Goal: Communication & Community: Share content

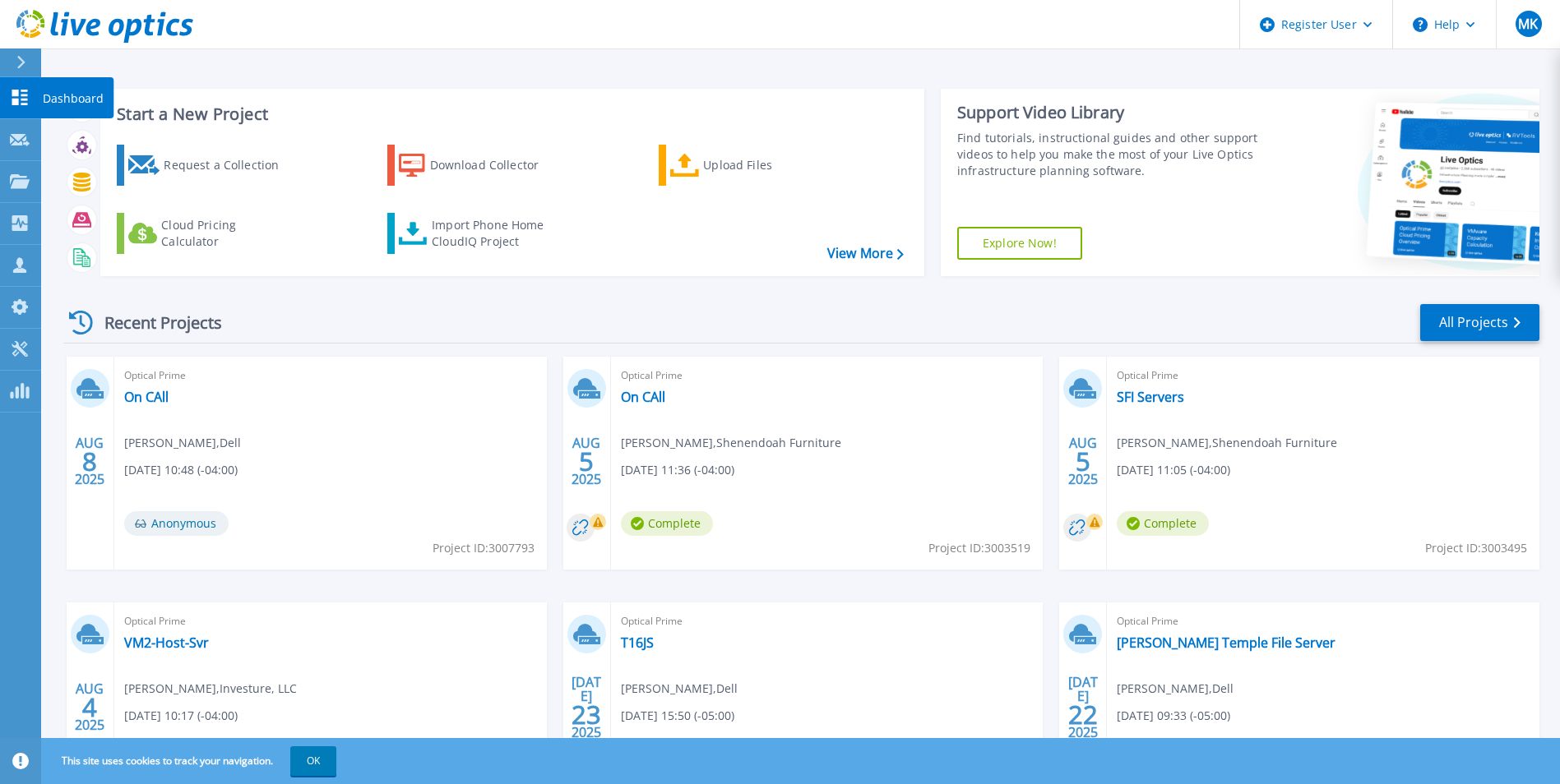
click at [31, 97] on link "Dashboard Dashboard" at bounding box center [20, 98] width 41 height 42
click at [1428, 328] on link "All Projects" at bounding box center [1480, 322] width 119 height 37
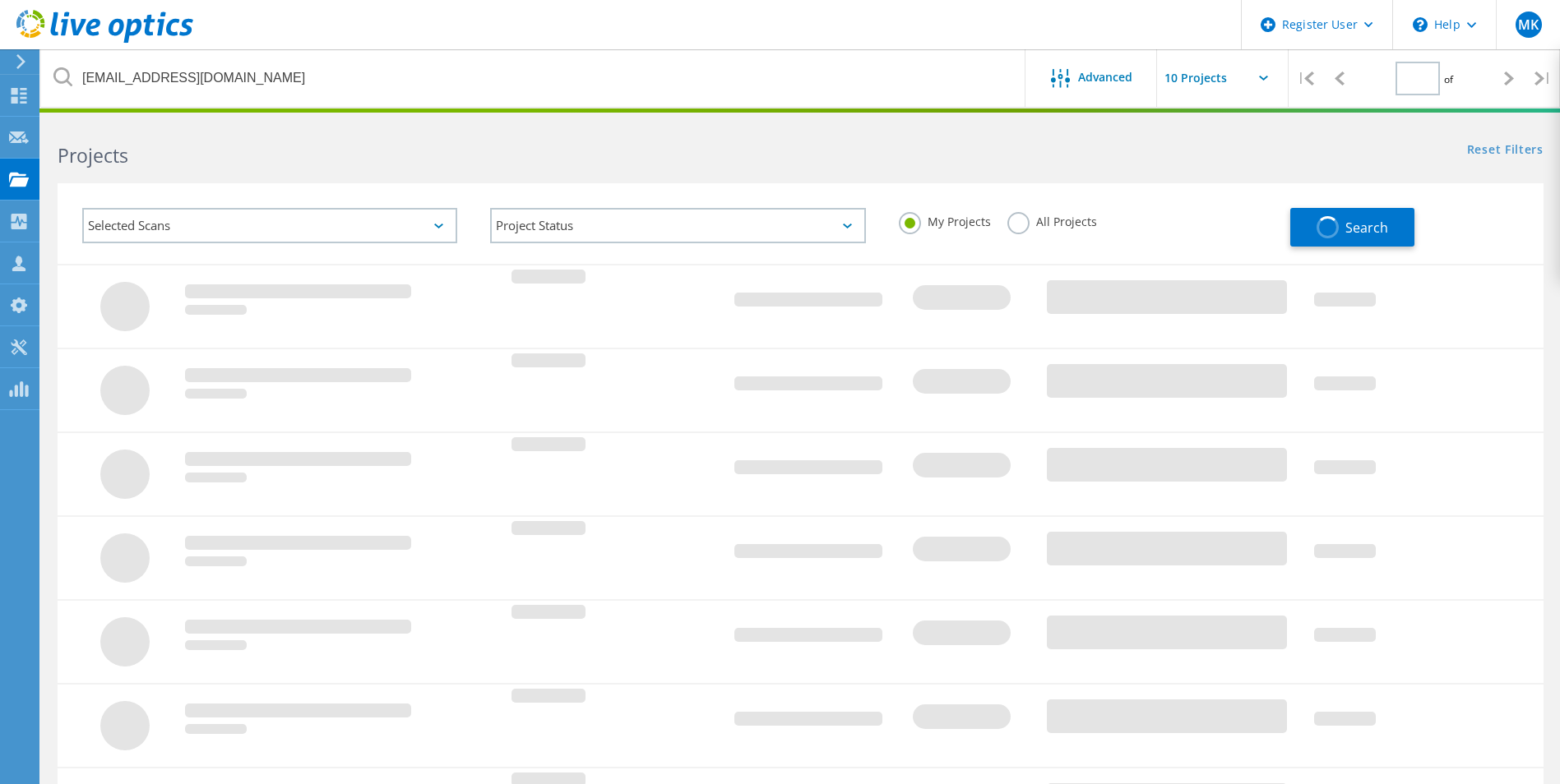
type input "1"
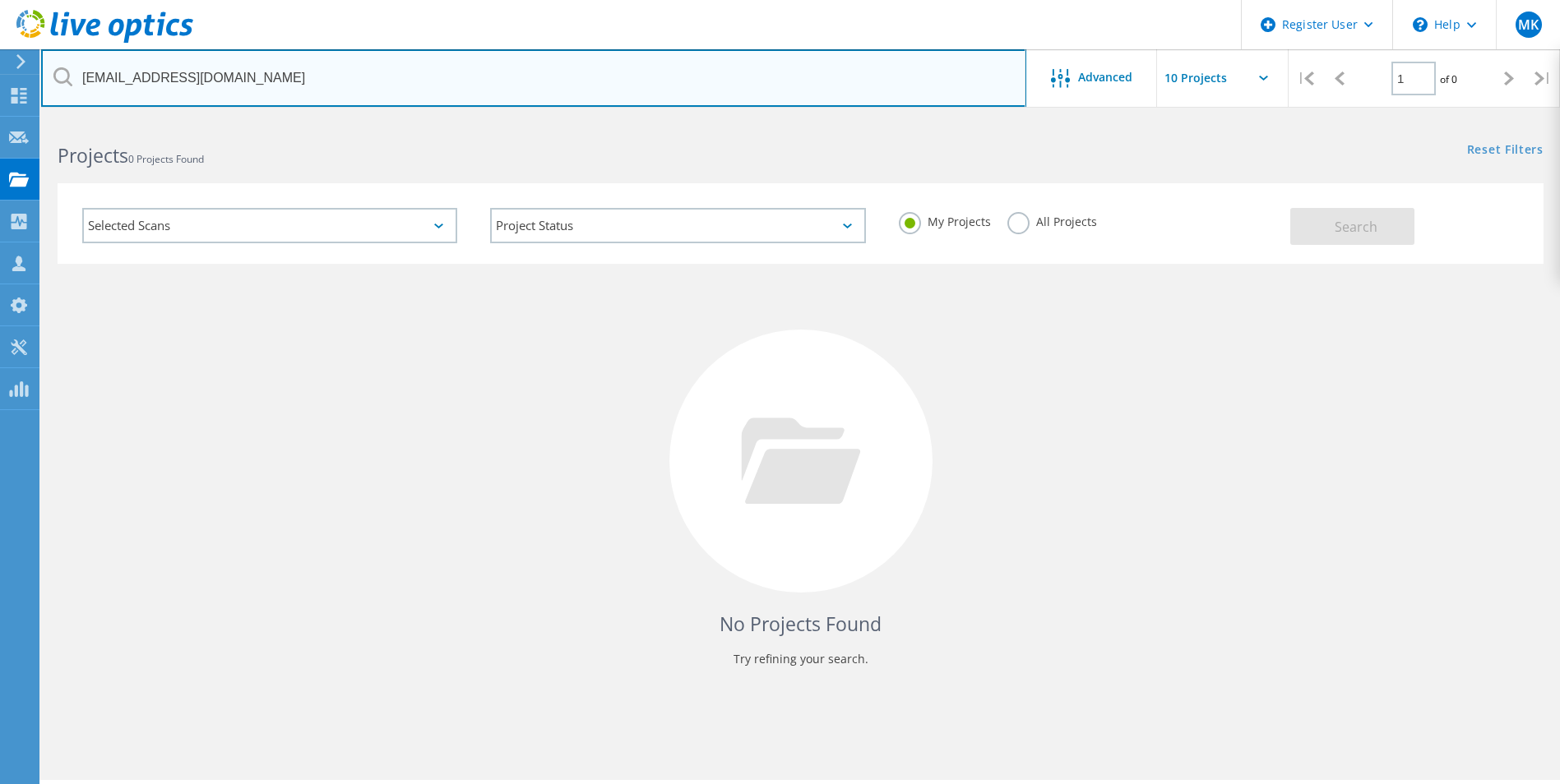
click at [507, 86] on input "[EMAIL_ADDRESS][DOMAIN_NAME]" at bounding box center [534, 78] width 985 height 58
paste input "jwalkup@investure"
type input "[EMAIL_ADDRESS][DOMAIN_NAME]"
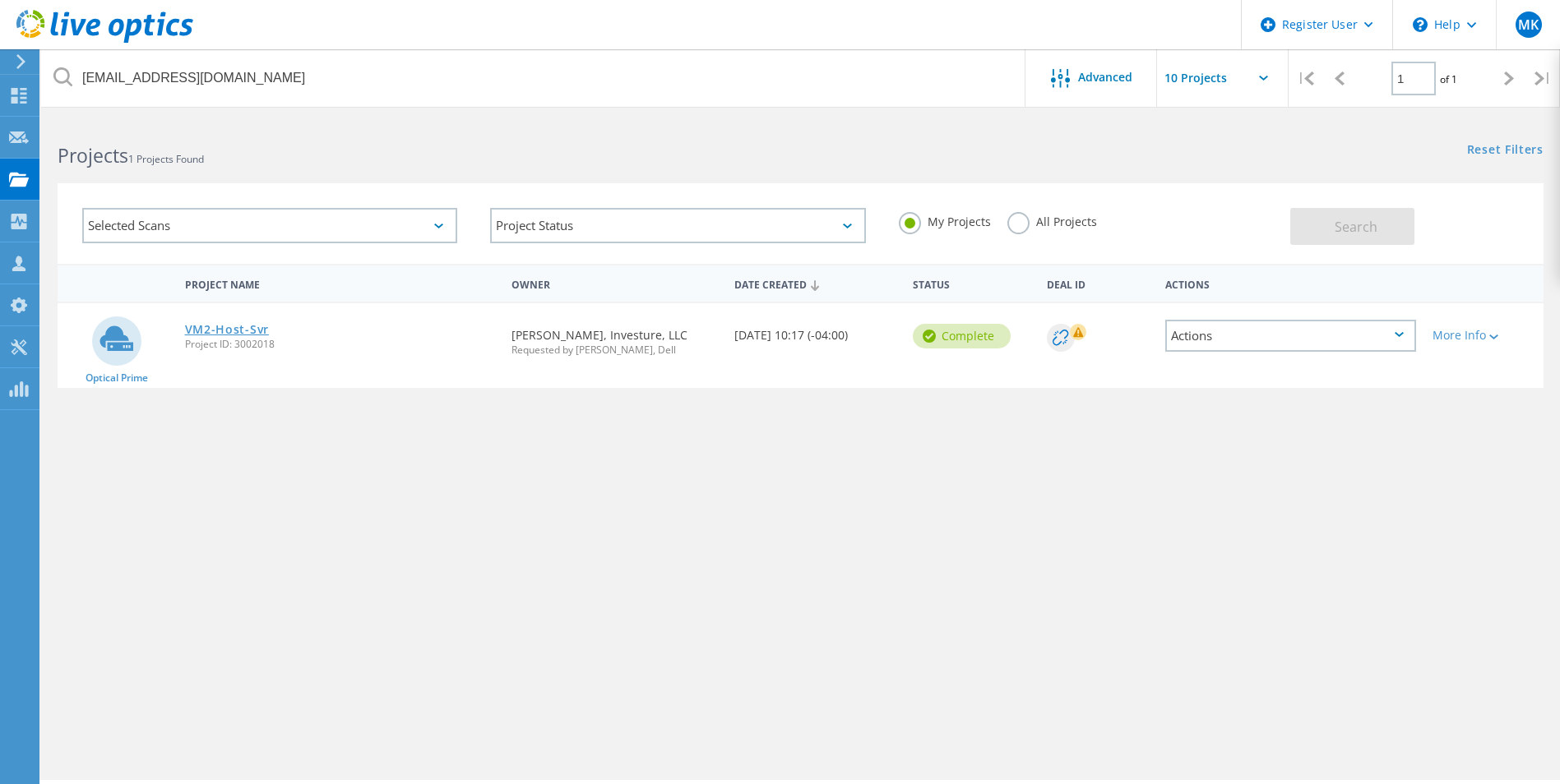
click at [222, 324] on link "VM2-Host-Svr" at bounding box center [227, 330] width 84 height 12
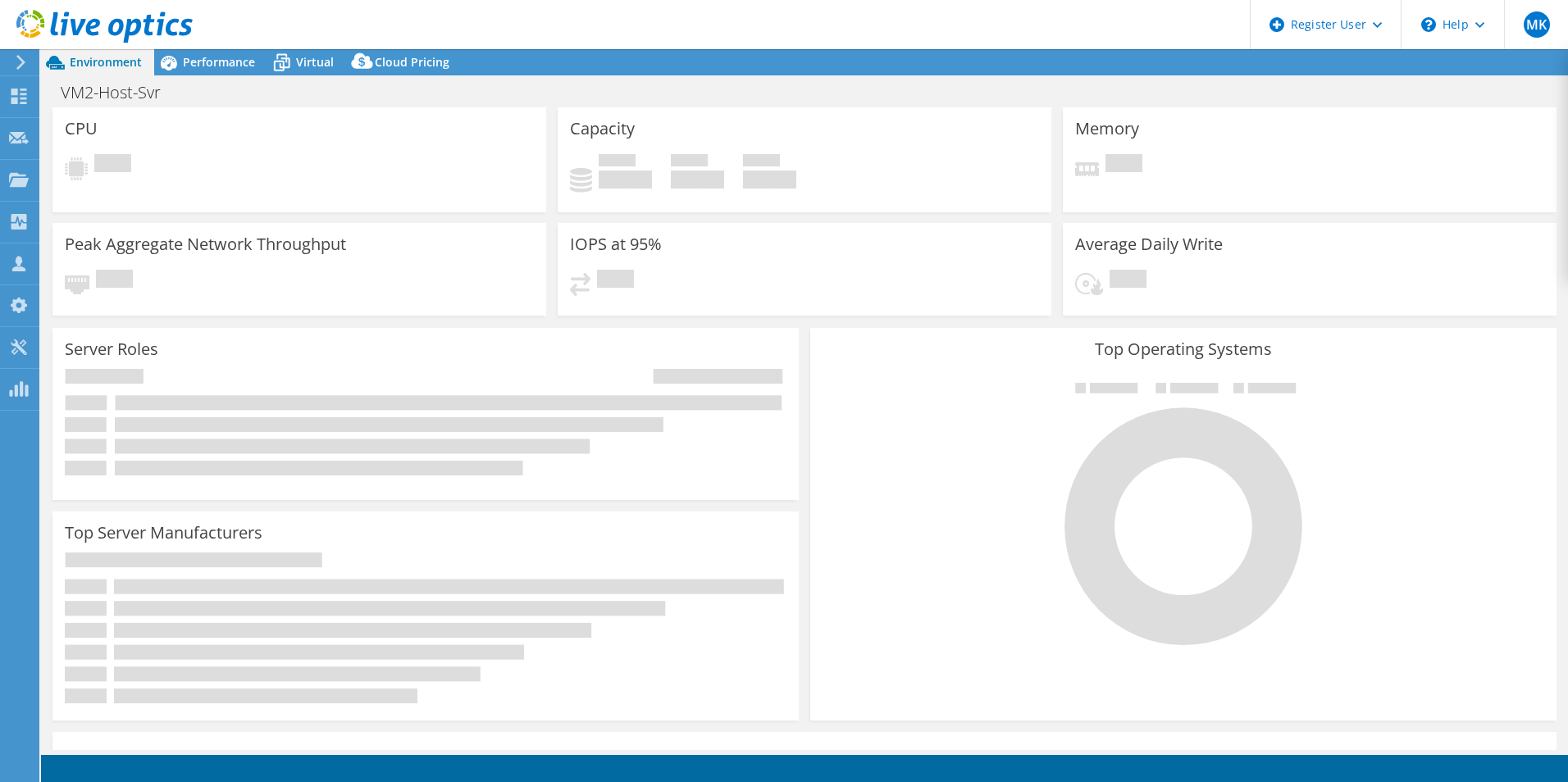
select select "USD"
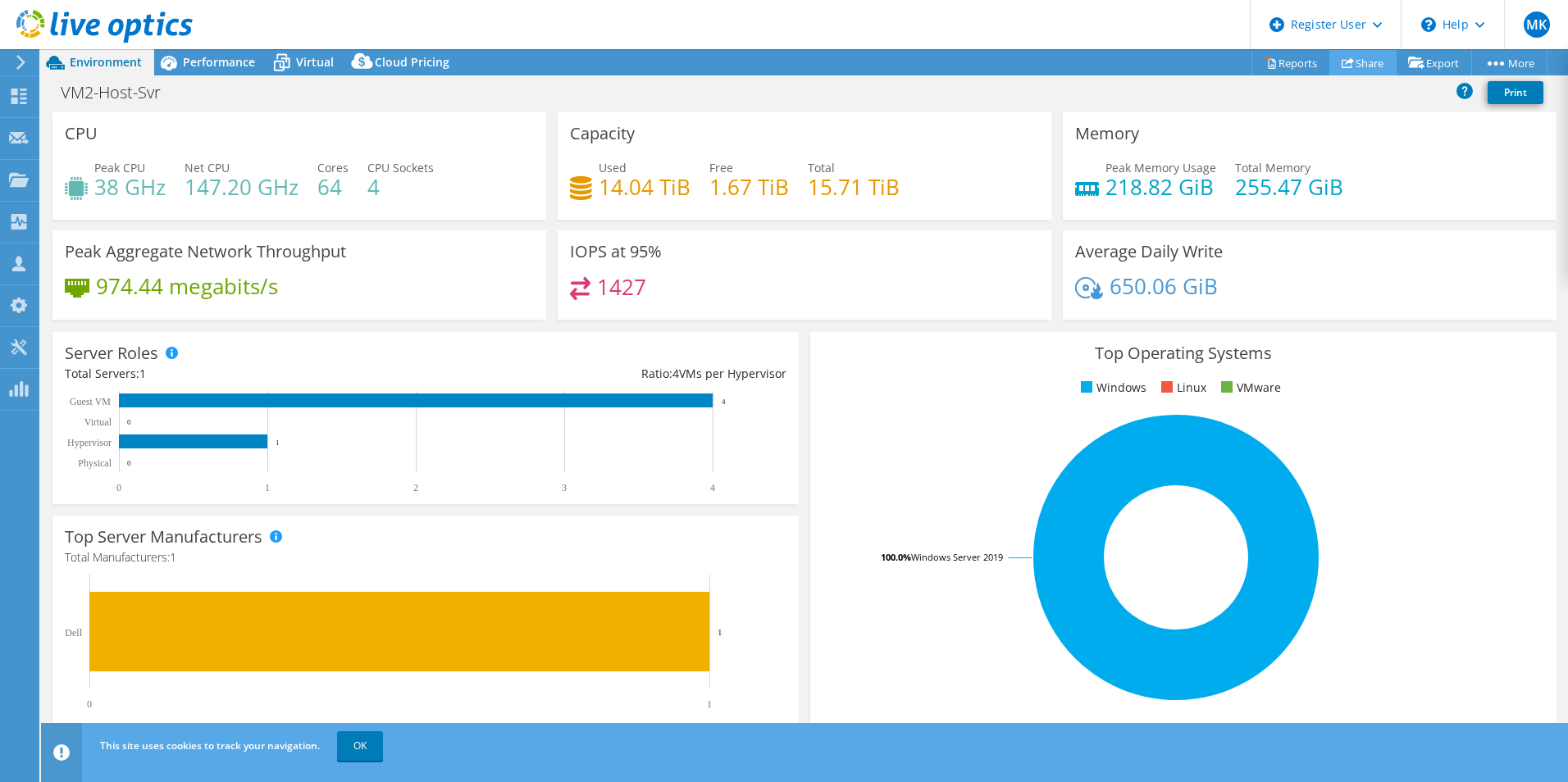
click at [1346, 68] on link "Share" at bounding box center [1362, 63] width 67 height 26
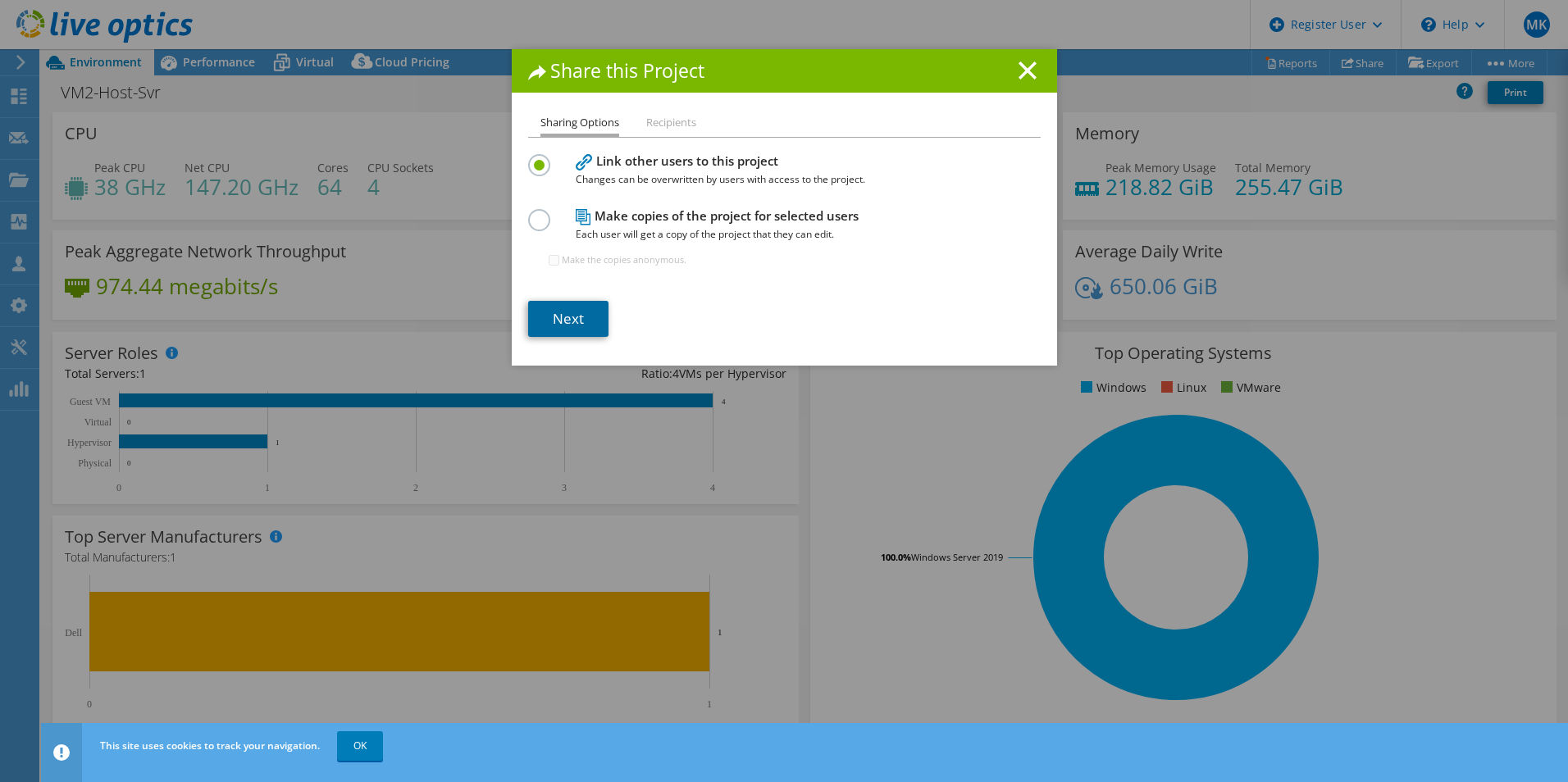
click at [564, 305] on link "Next" at bounding box center [568, 319] width 81 height 36
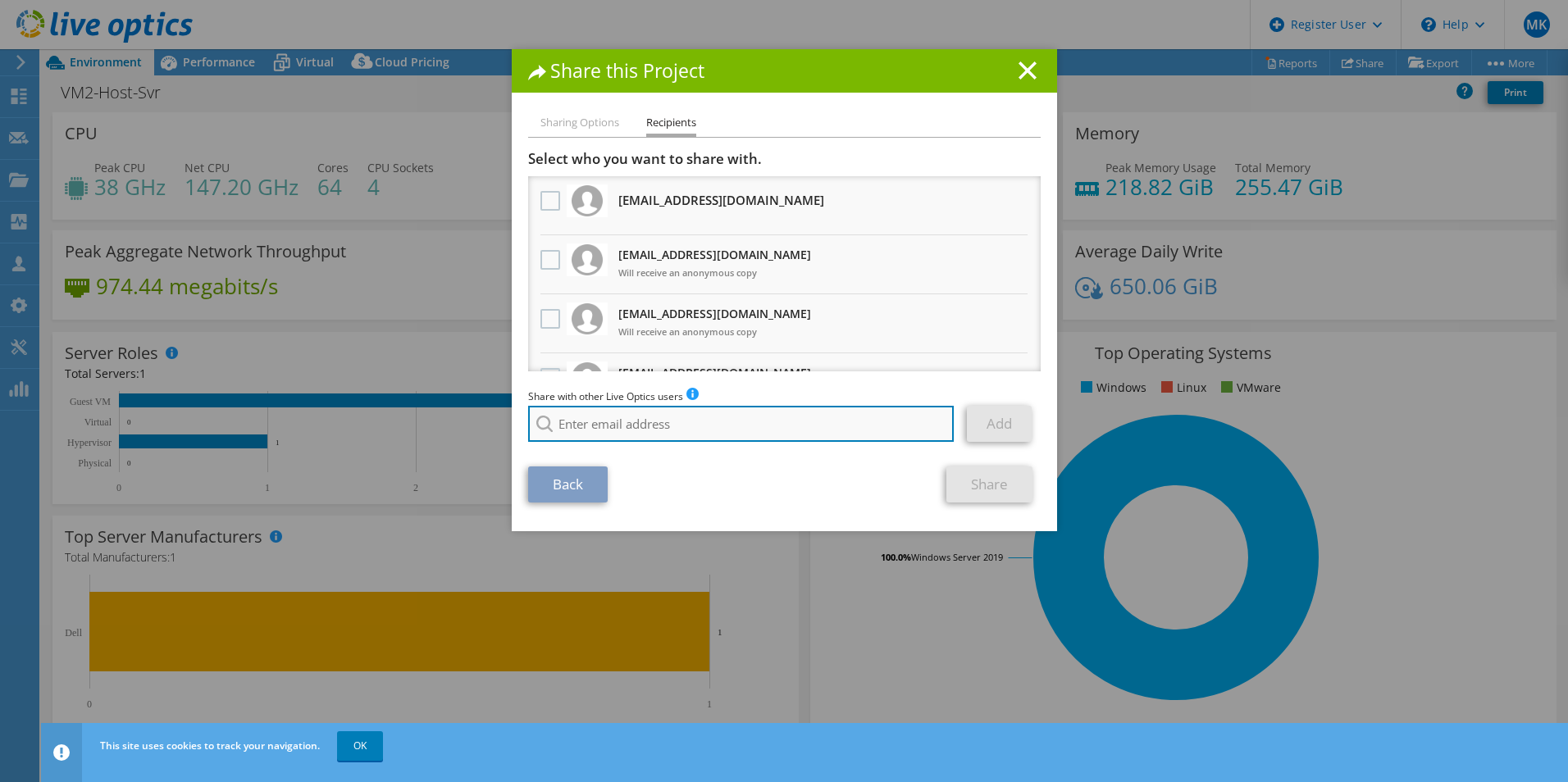
click at [646, 437] on input "search" at bounding box center [741, 424] width 427 height 36
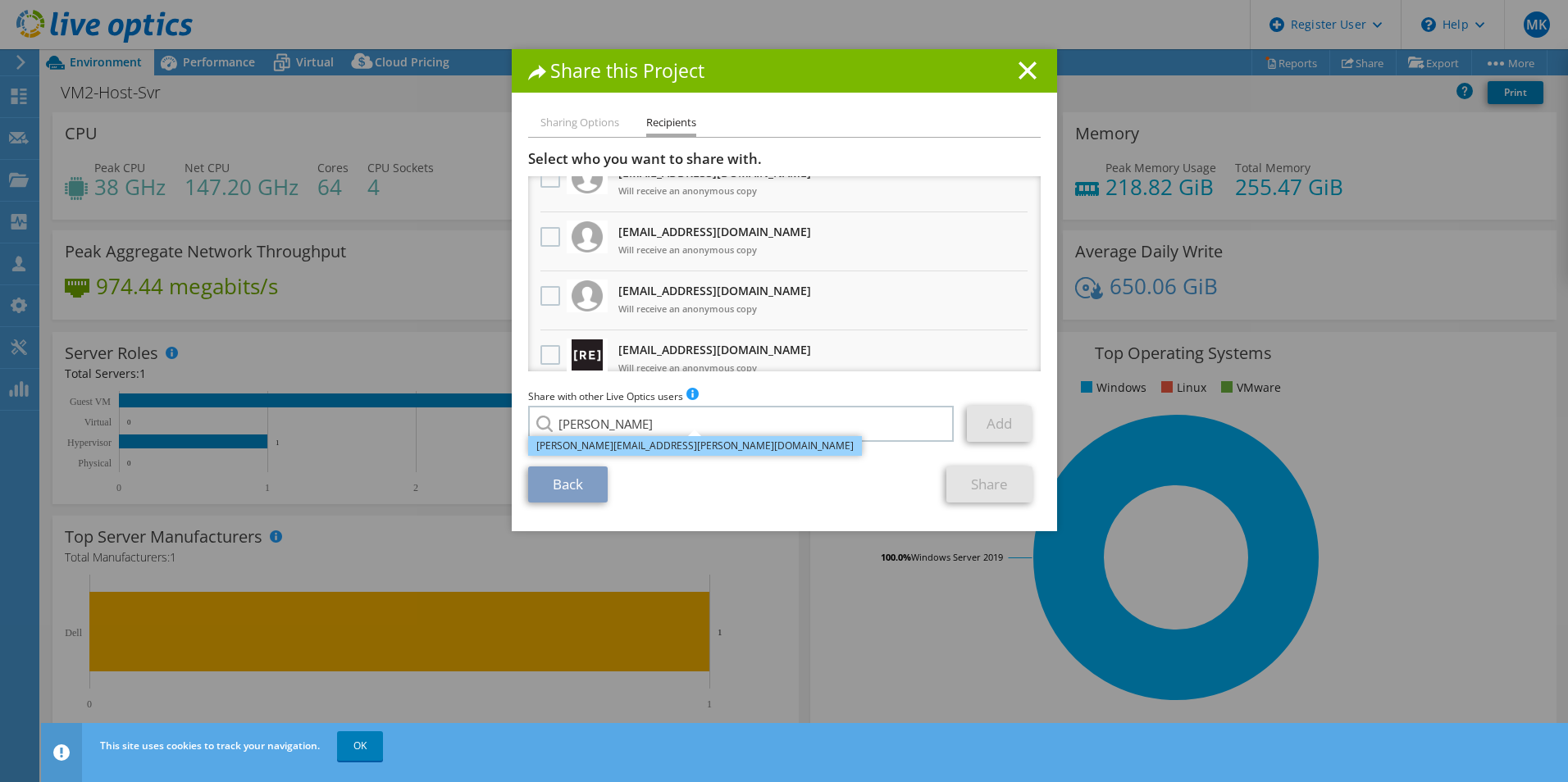
click at [649, 453] on li "Caton.Johnson@dell.com" at bounding box center [694, 445] width 334 height 20
type input "Caton.Johnson@dell.com"
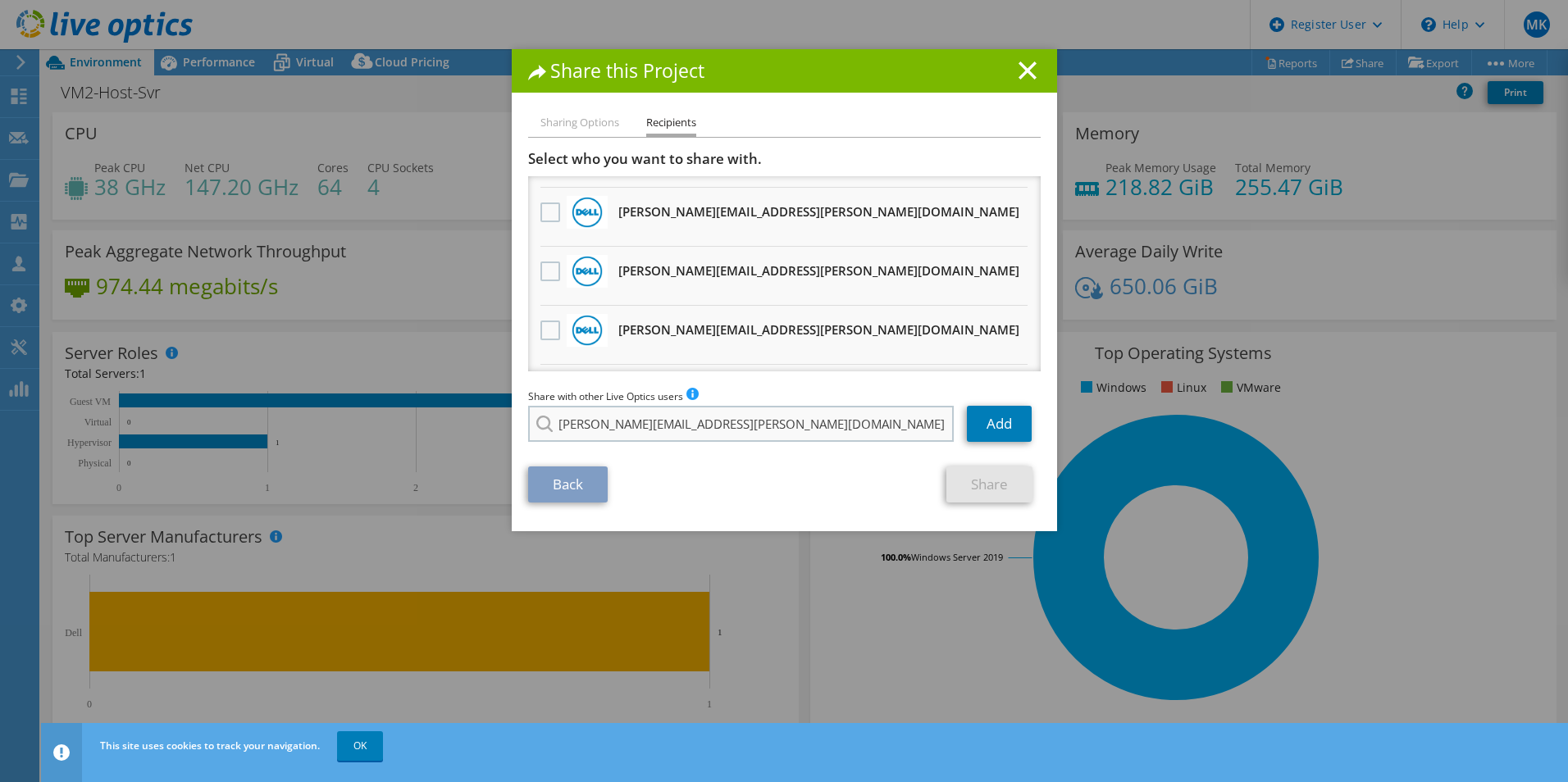
scroll to position [574, 0]
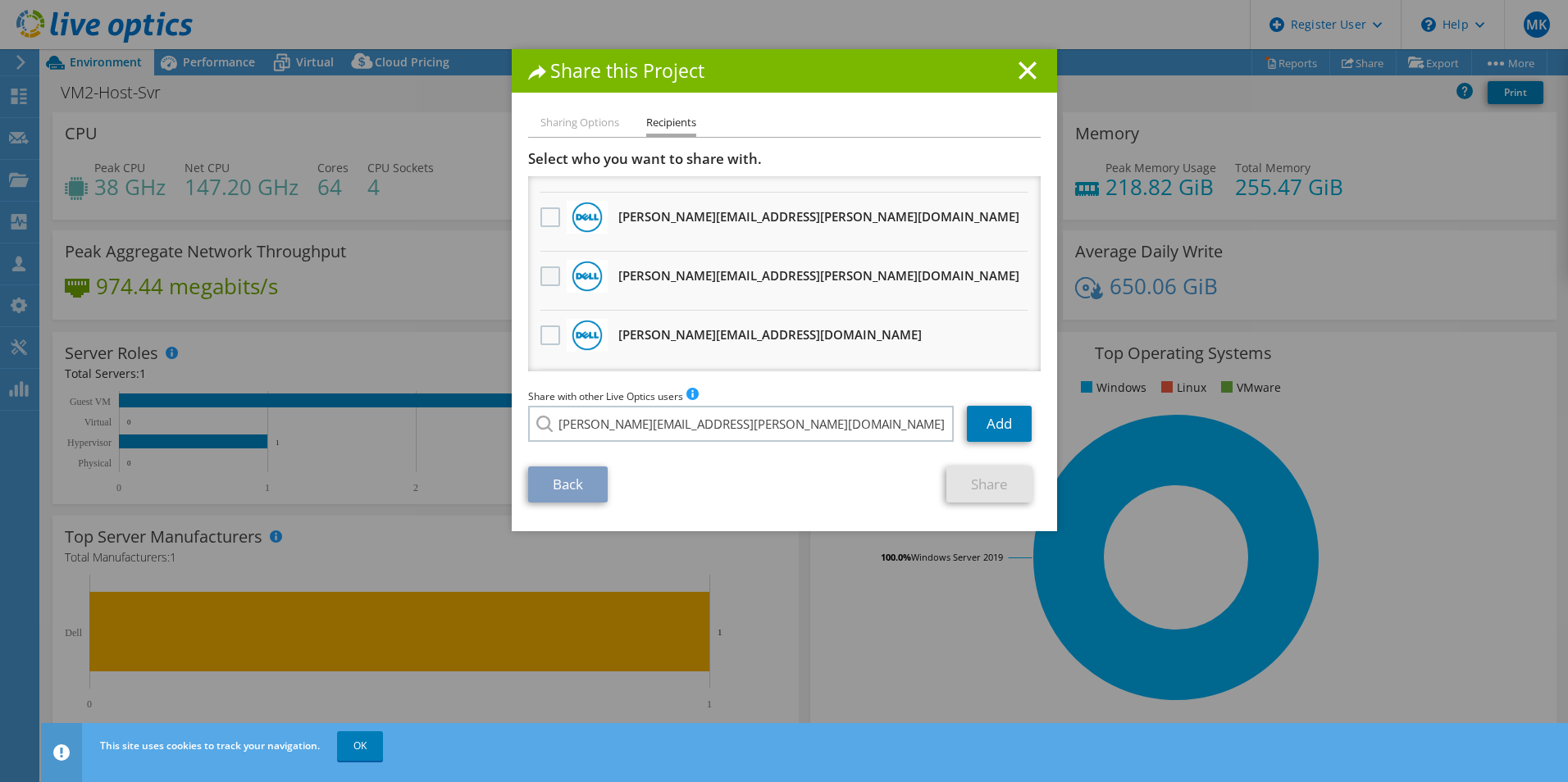
click at [541, 269] on label at bounding box center [552, 276] width 24 height 20
click at [0, 0] on input "checkbox" at bounding box center [0, 0] width 0 height 0
click at [962, 495] on link "Share" at bounding box center [988, 484] width 86 height 36
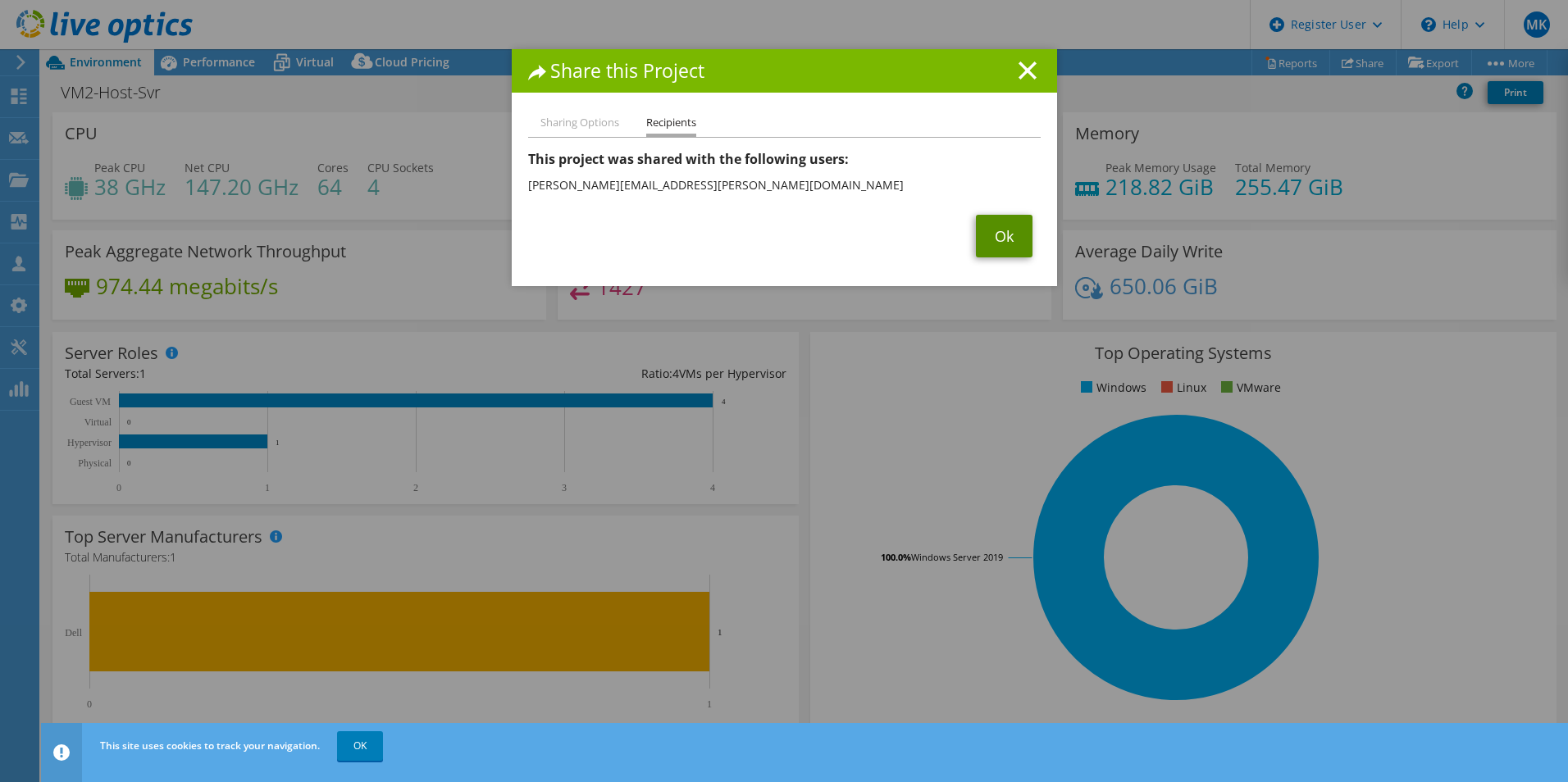
click at [987, 253] on link "Ok" at bounding box center [1004, 236] width 57 height 42
